Goal: Information Seeking & Learning: Learn about a topic

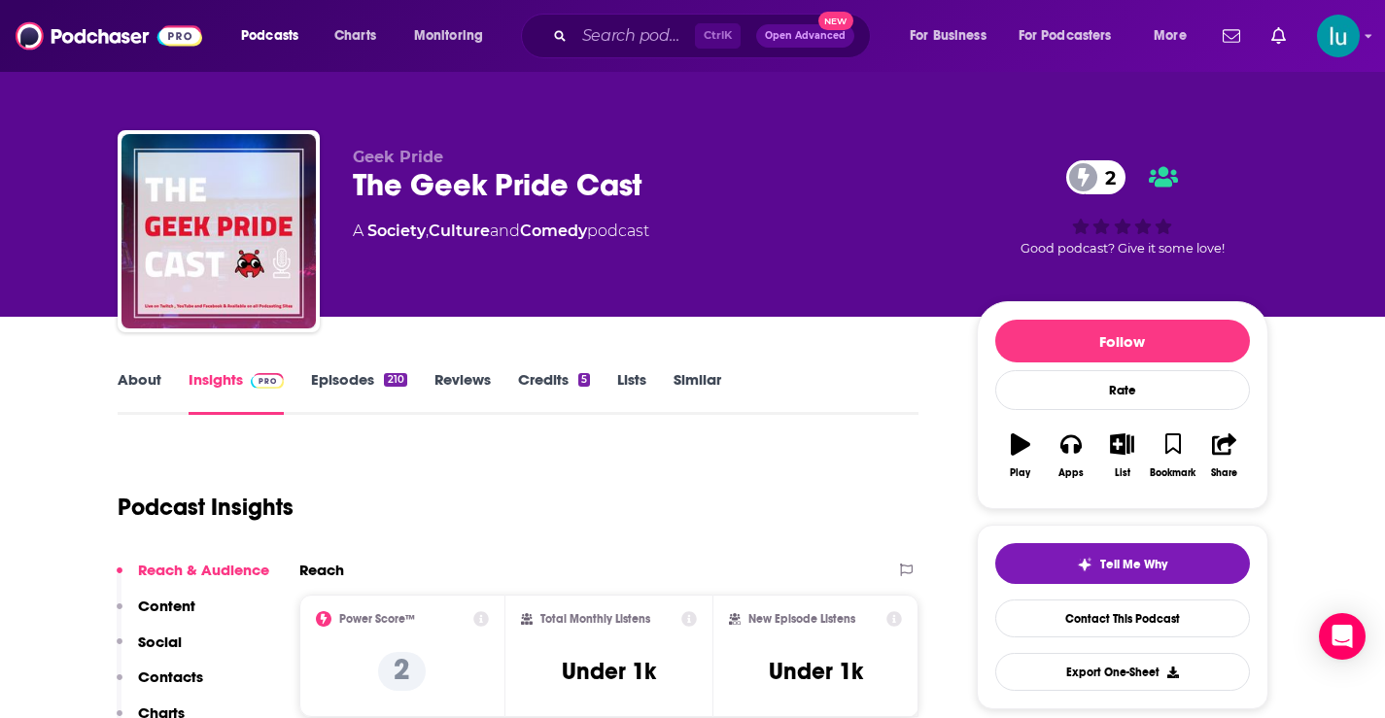
click at [132, 379] on link "About" at bounding box center [140, 392] width 44 height 45
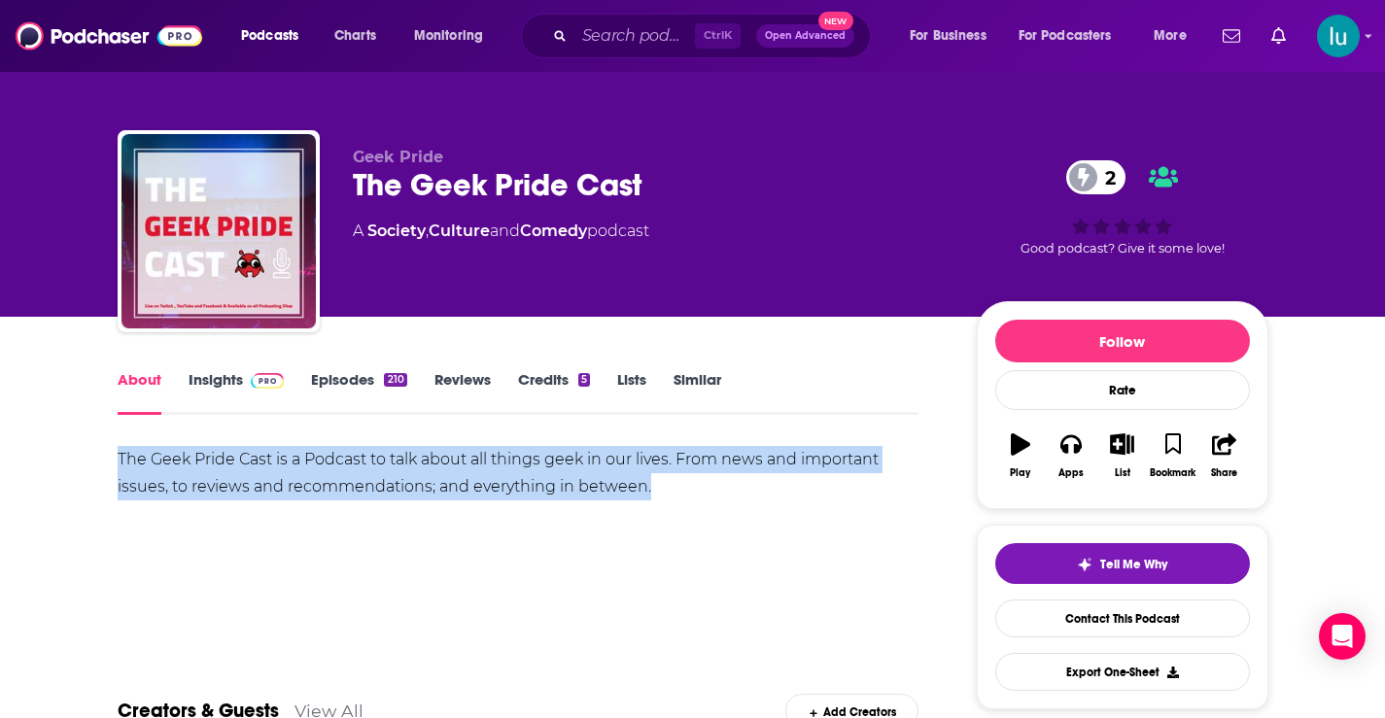
drag, startPoint x: 113, startPoint y: 448, endPoint x: 589, endPoint y: 531, distance: 483.5
copy div "The Geek Pride Cast is a Podcast to talk about all things geek in our lives. Fr…"
click at [223, 376] on link "Insights" at bounding box center [237, 392] width 96 height 45
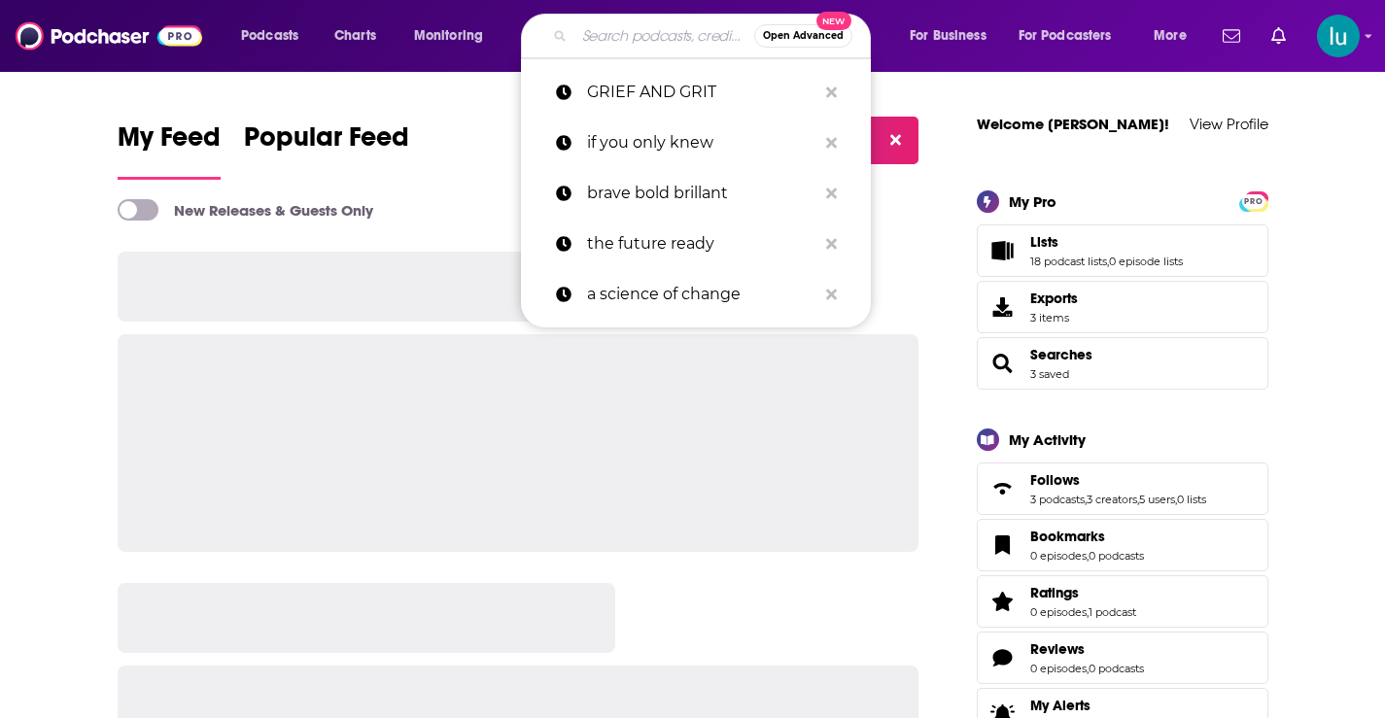
click at [629, 34] on input "Search podcasts, credits, & more..." at bounding box center [665, 35] width 180 height 31
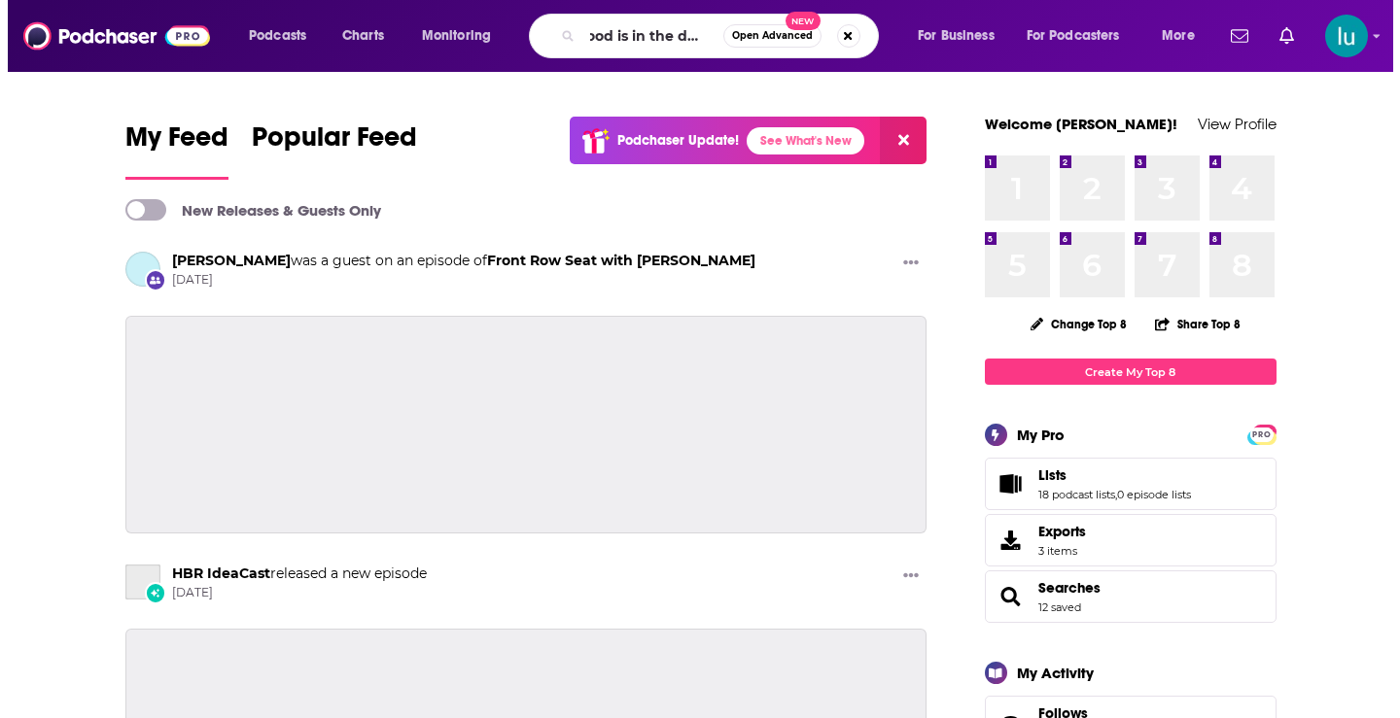
scroll to position [0, 25]
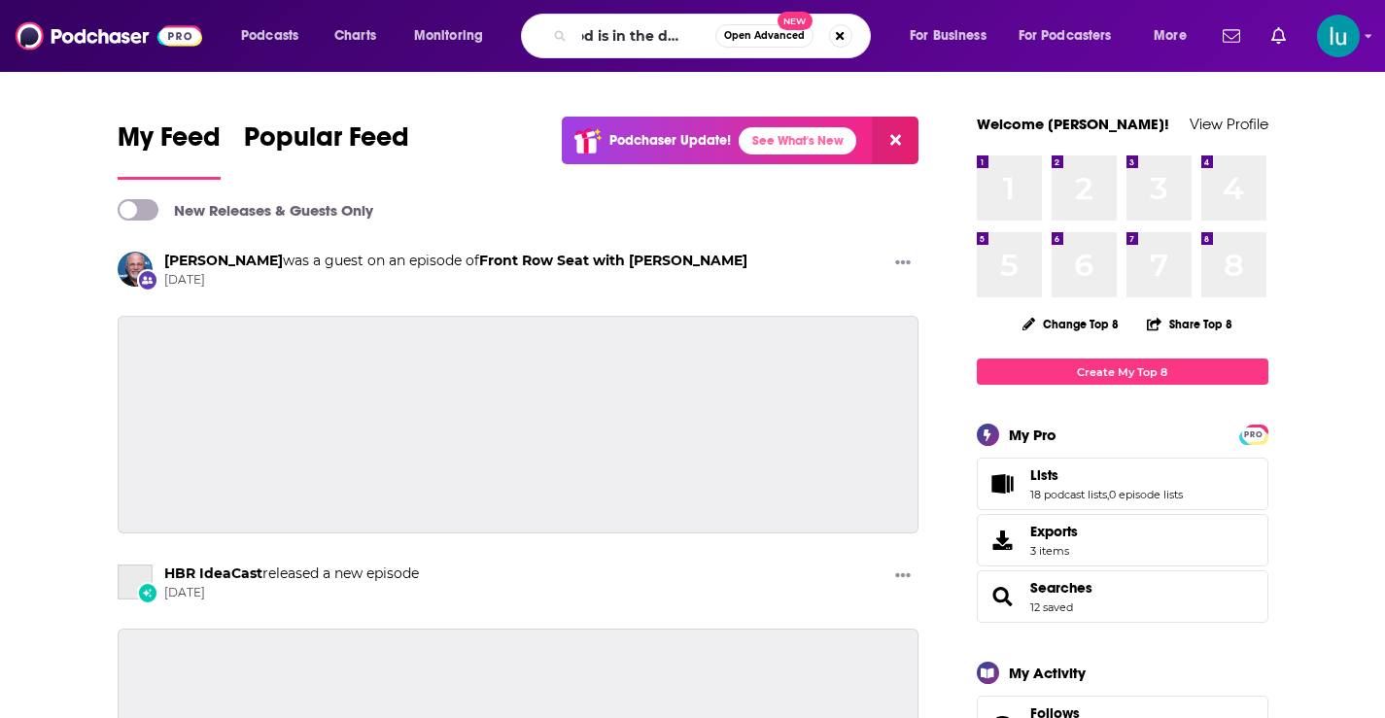
type input "good is in the details"
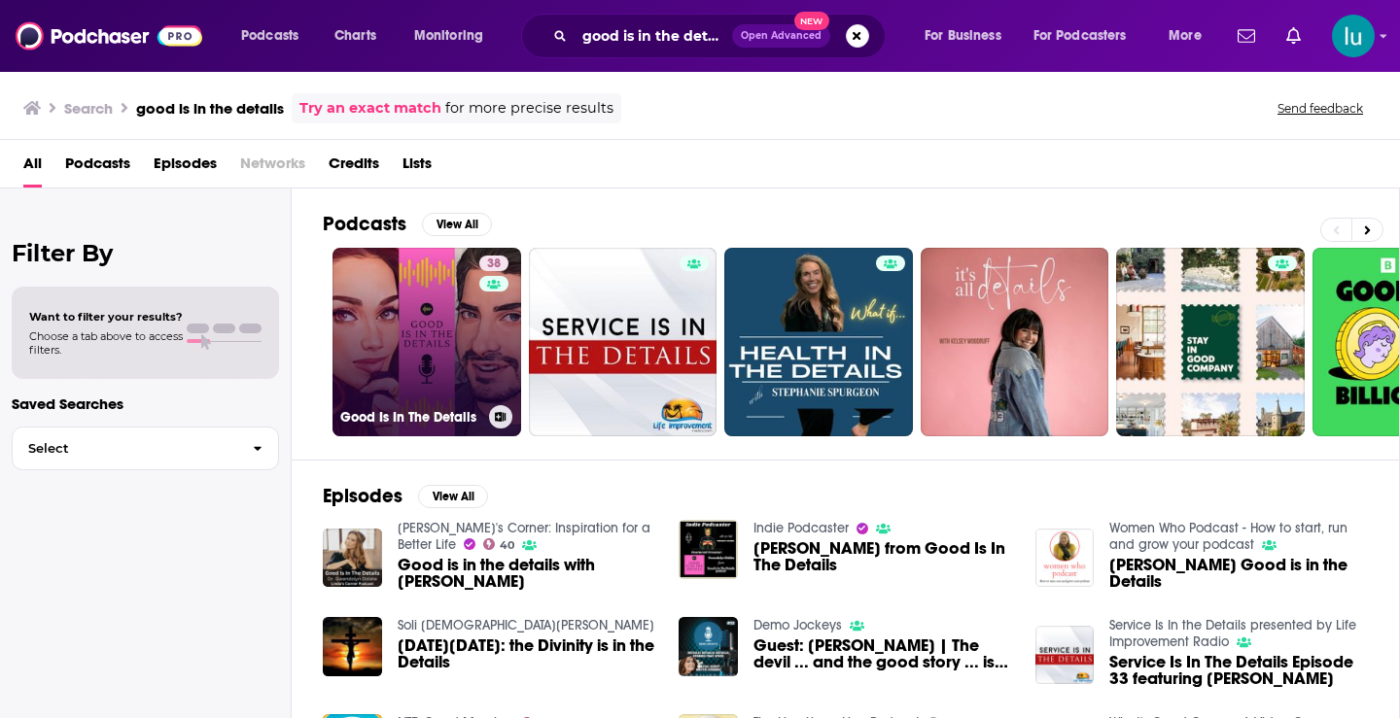
click at [426, 333] on link "38 Good Is In The Details" at bounding box center [426, 342] width 189 height 189
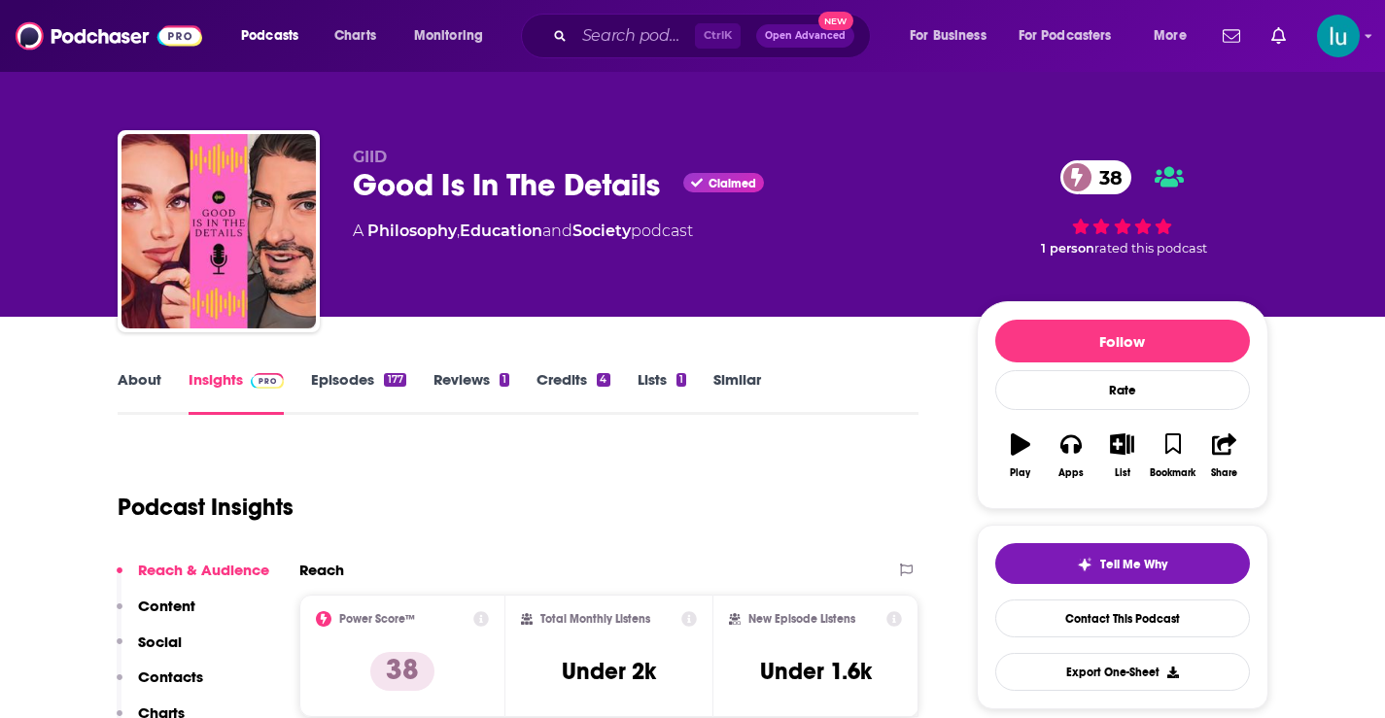
click at [141, 379] on link "About" at bounding box center [140, 392] width 44 height 45
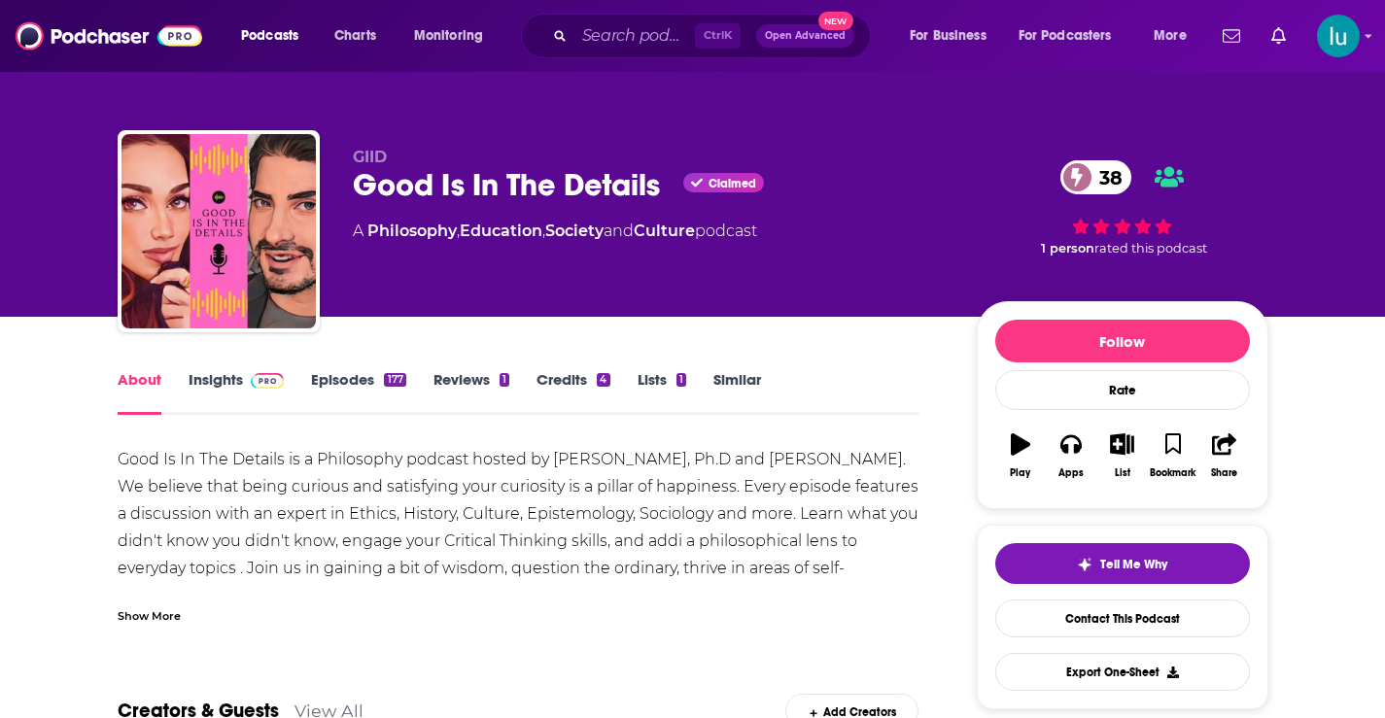
click at [142, 615] on div "Show More" at bounding box center [149, 615] width 63 height 18
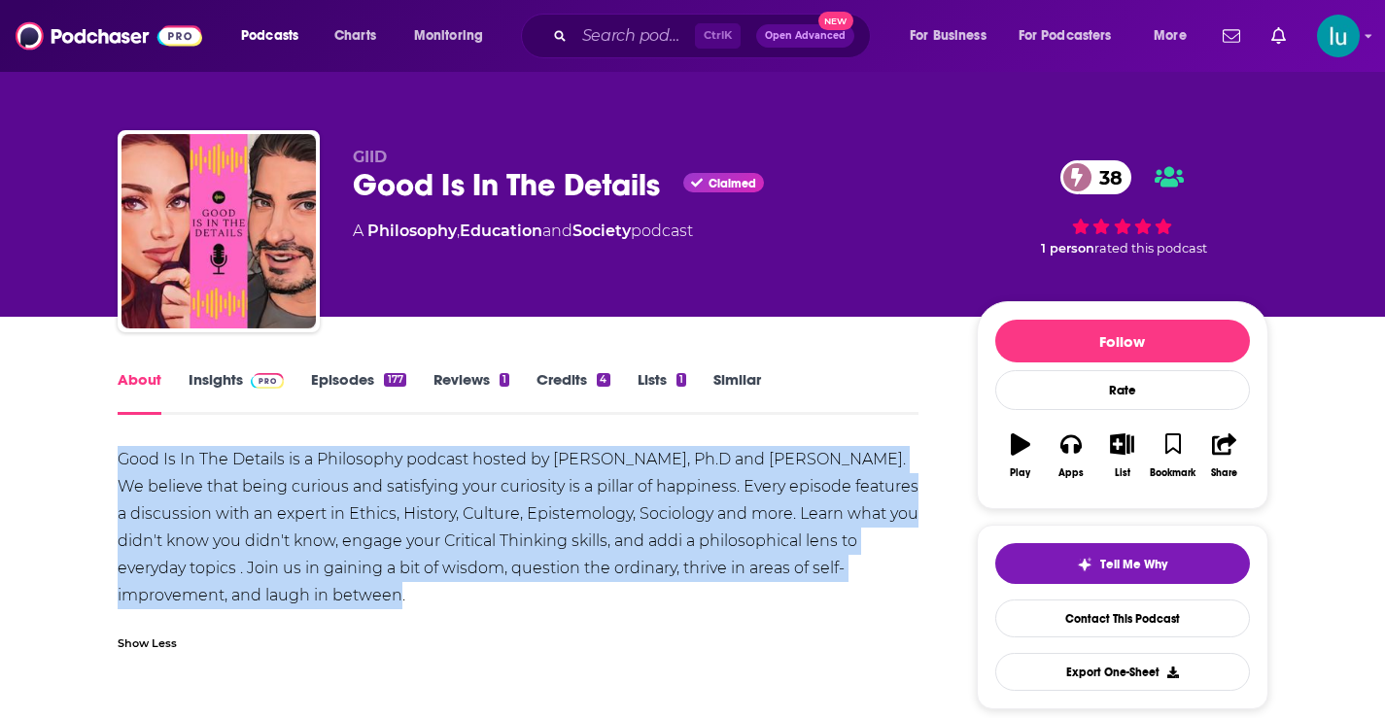
drag, startPoint x: 122, startPoint y: 439, endPoint x: 419, endPoint y: 593, distance: 334.8
copy div "Good Is In The Details is a Philosophy podcast hosted by Gwendolyn Dolske, Ph.D…"
